Goal: Information Seeking & Learning: Learn about a topic

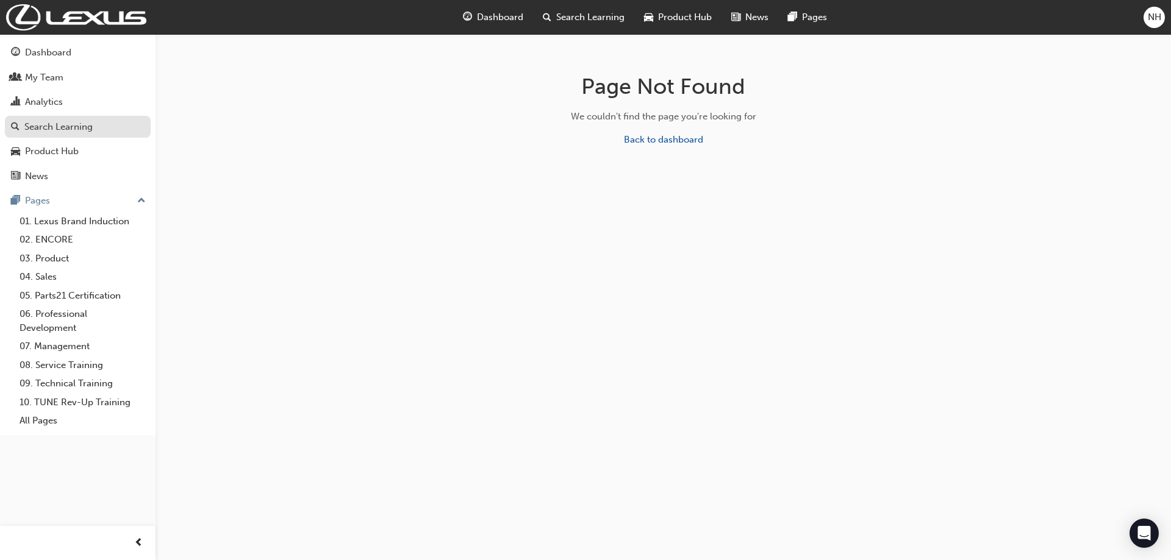
click at [57, 124] on div "Search Learning" at bounding box center [58, 127] width 68 height 14
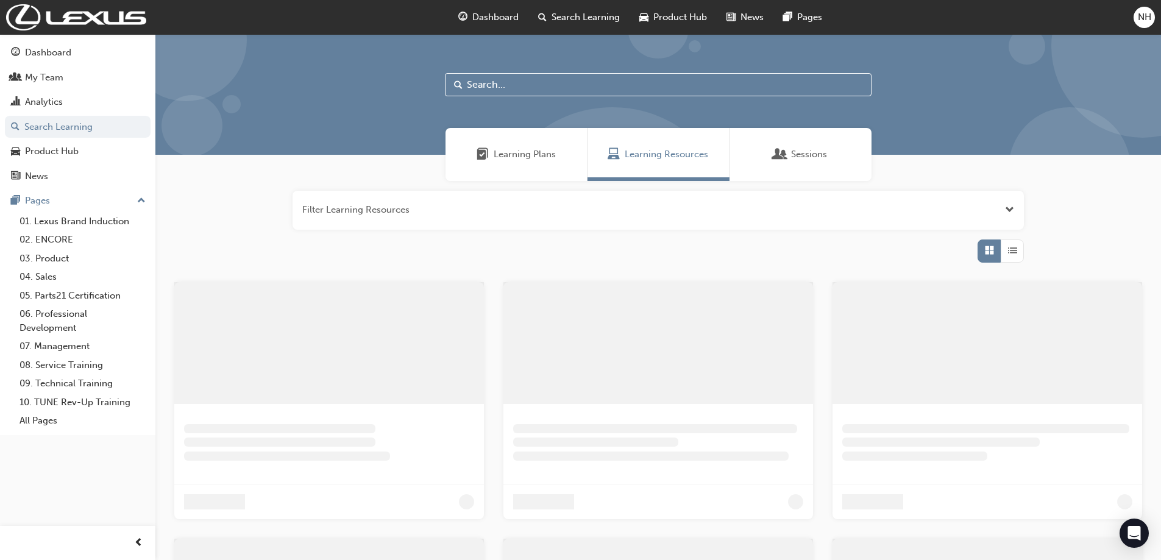
click at [515, 85] on input "text" at bounding box center [658, 84] width 427 height 23
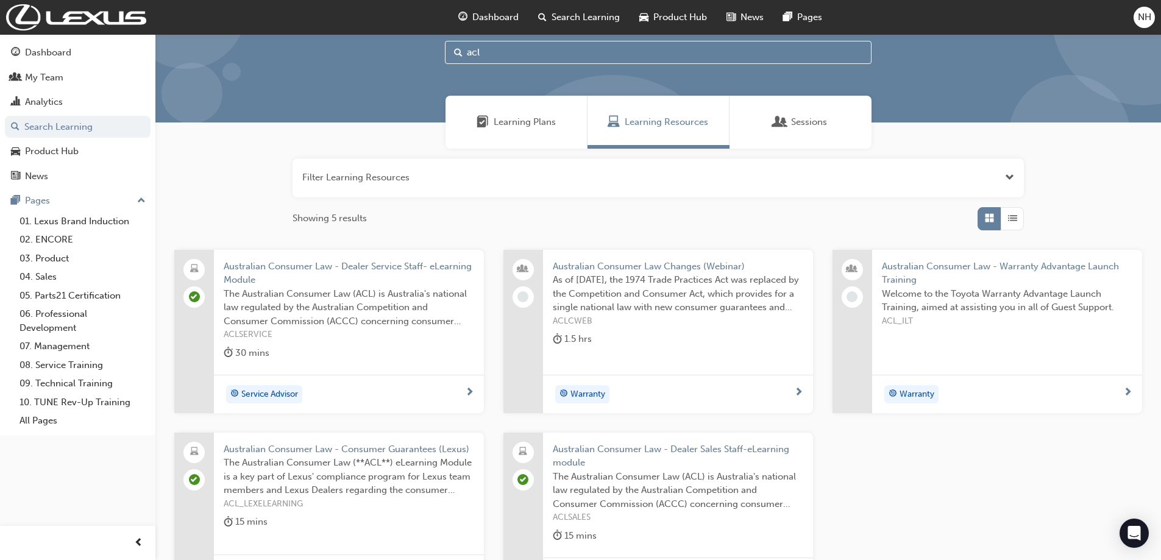
scroll to position [61, 0]
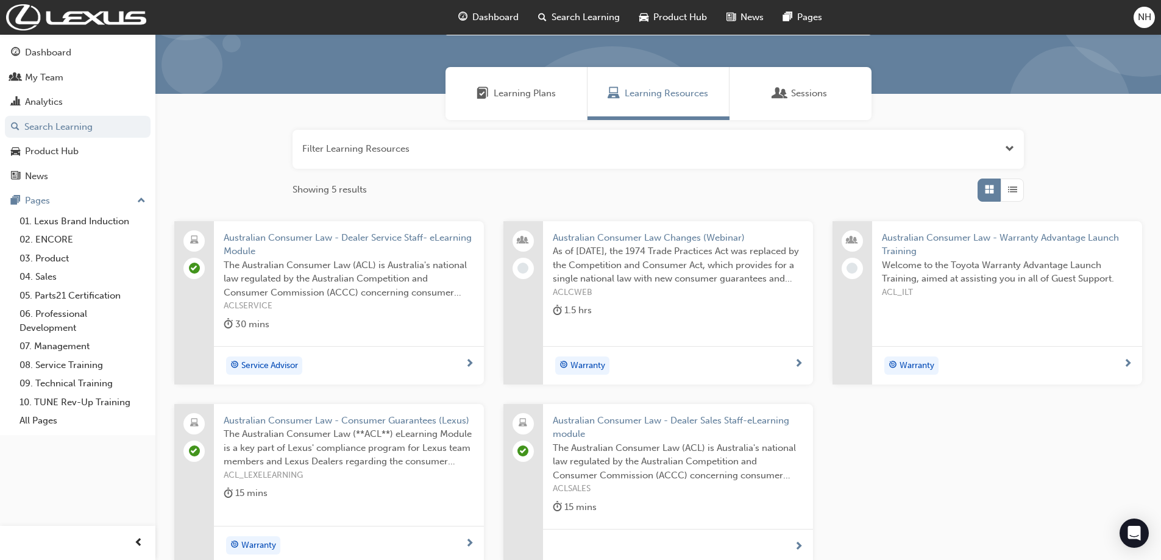
type input "acl"
click at [293, 365] on span "Service Advisor" at bounding box center [269, 366] width 57 height 14
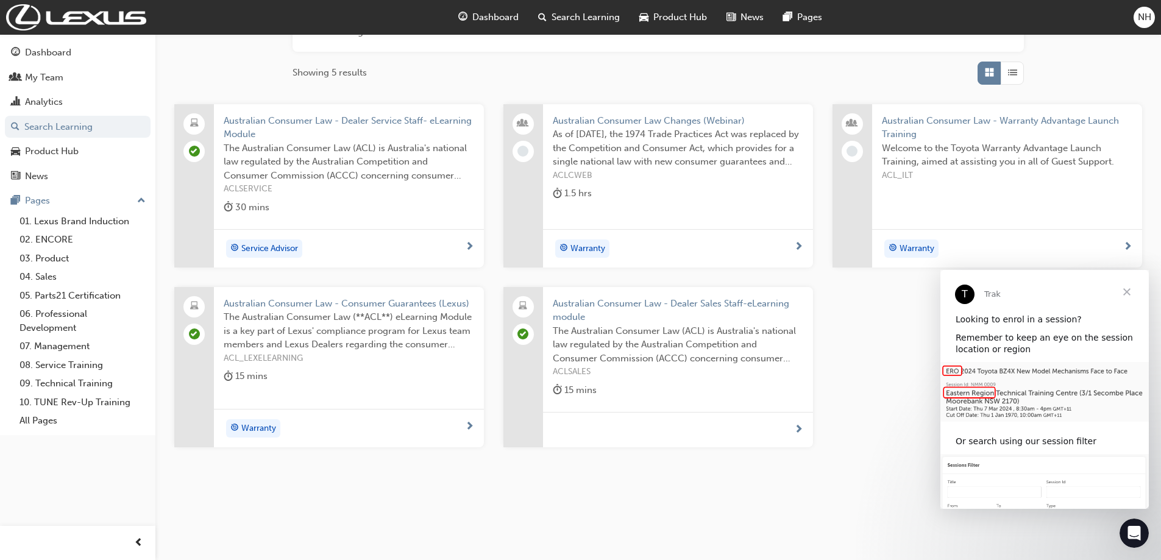
scroll to position [183, 0]
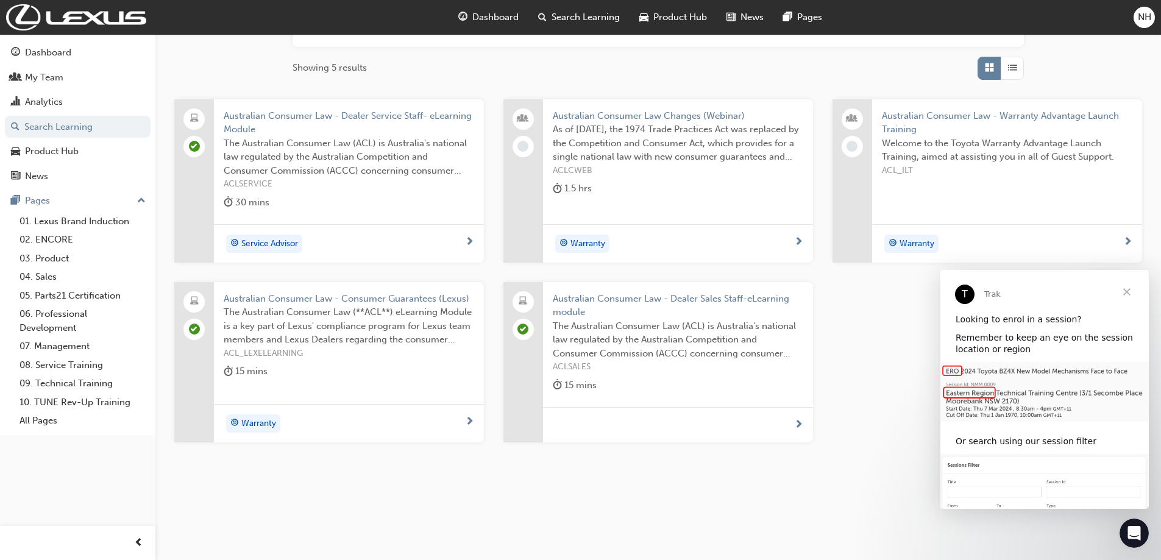
click at [322, 381] on div "15 mins" at bounding box center [349, 374] width 251 height 20
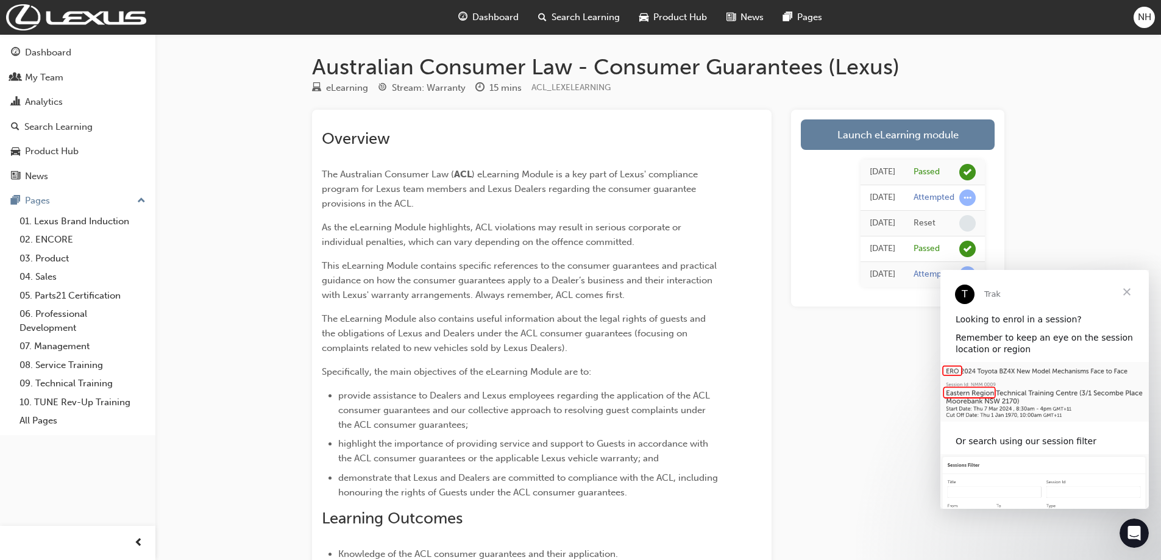
click at [1127, 293] on span "Close" at bounding box center [1127, 292] width 44 height 44
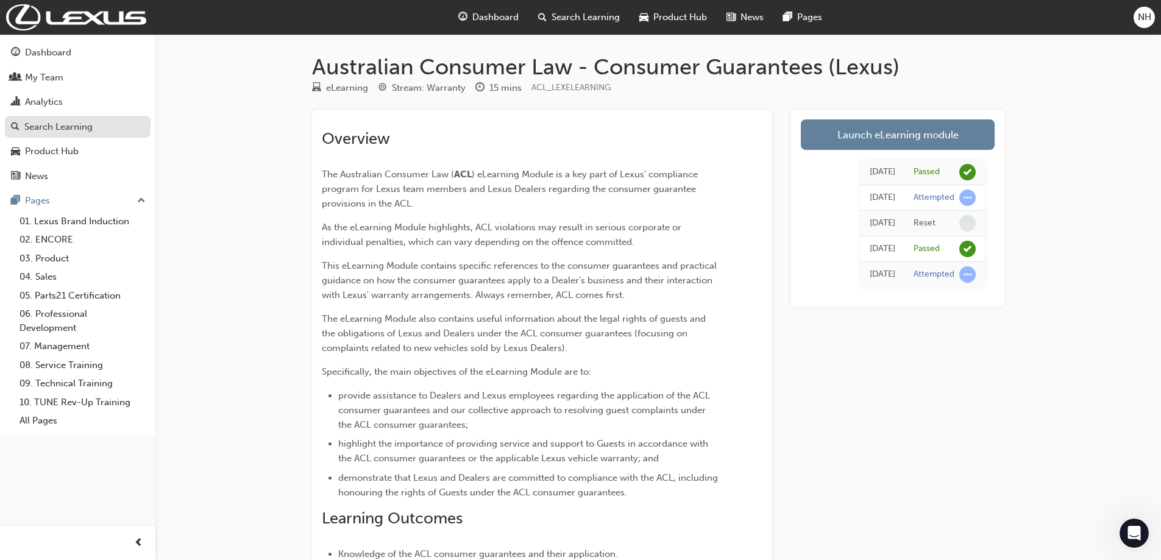
click at [52, 125] on div "Search Learning" at bounding box center [58, 127] width 68 height 14
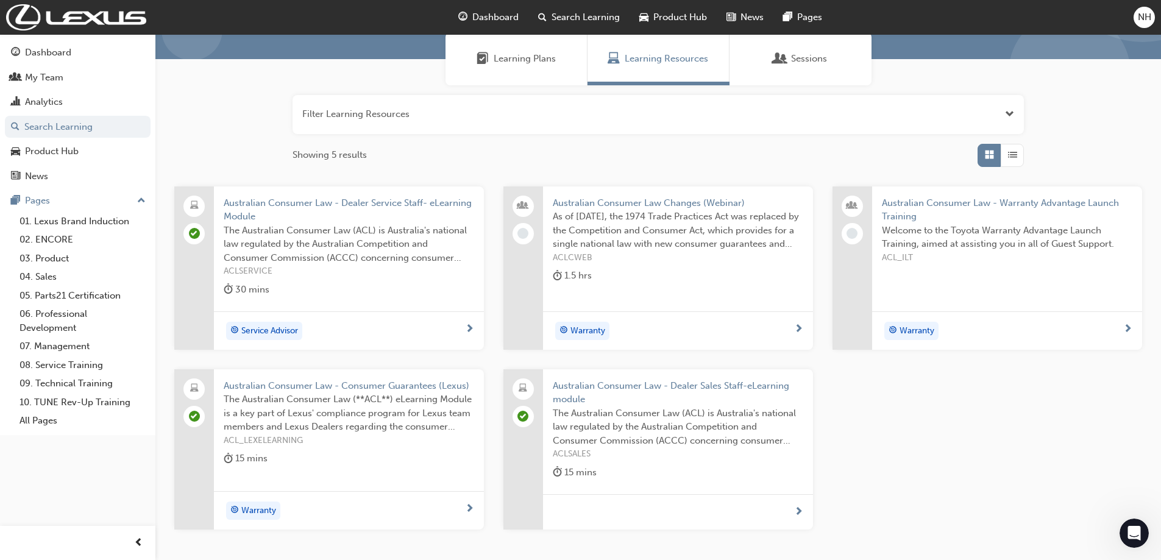
scroll to position [184, 0]
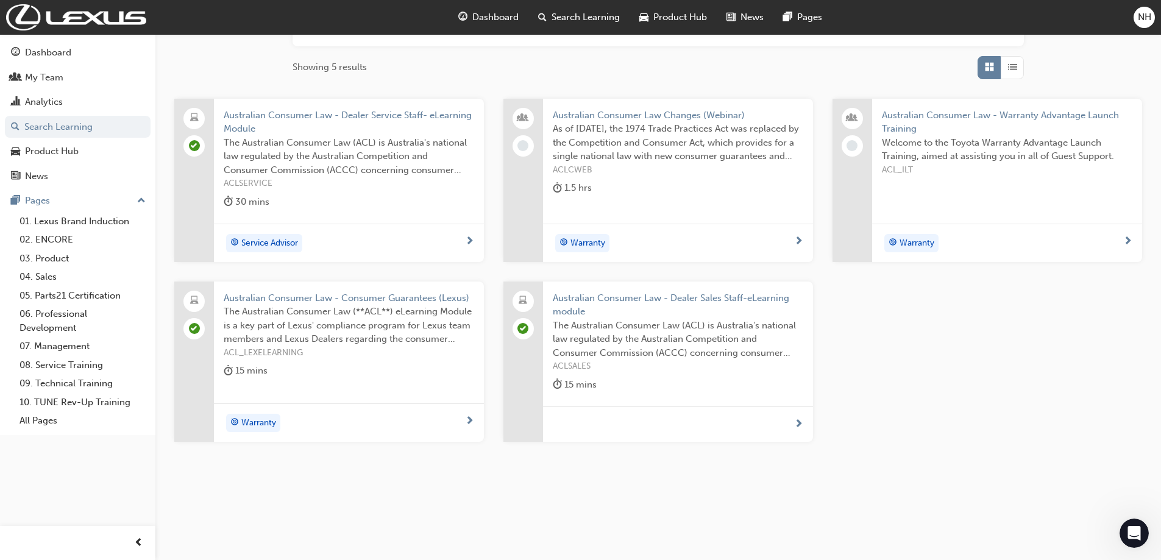
click at [799, 423] on span "next-icon" at bounding box center [798, 424] width 9 height 11
